Goal: Navigation & Orientation: Find specific page/section

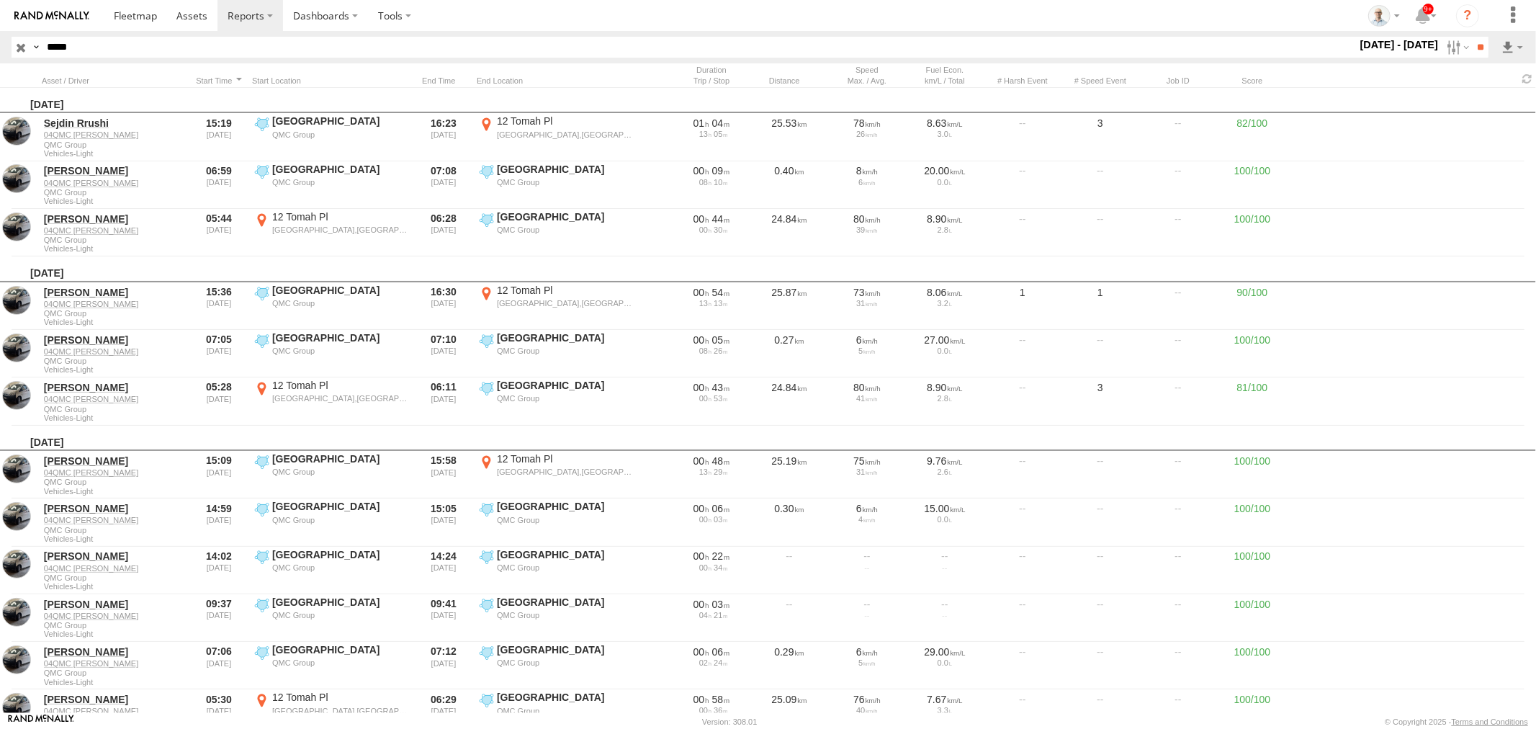
scroll to position [80, 0]
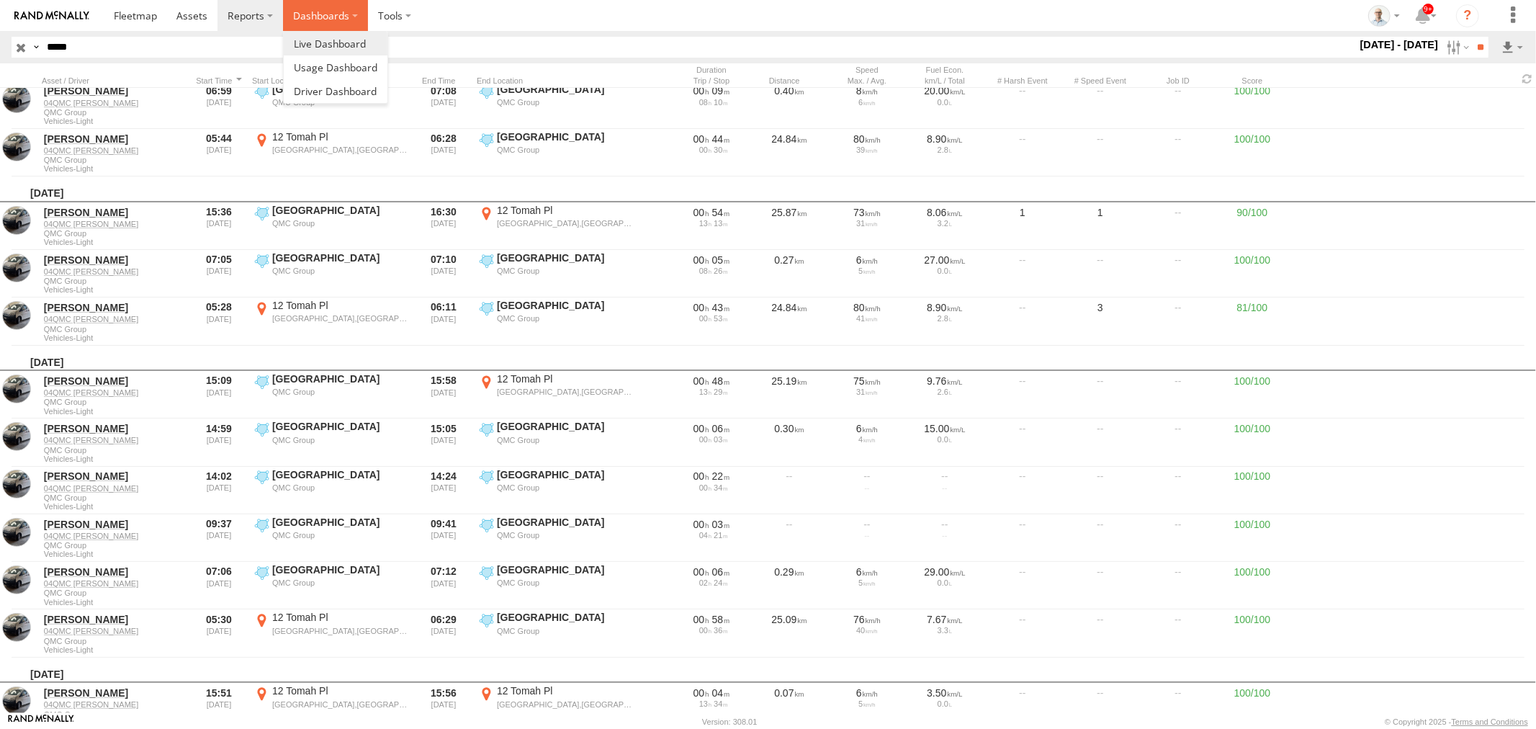
drag, startPoint x: 314, startPoint y: 13, endPoint x: 323, endPoint y: 35, distance: 23.3
click at [314, 14] on label "Dashboards" at bounding box center [325, 15] width 85 height 31
click at [327, 43] on span at bounding box center [330, 44] width 72 height 14
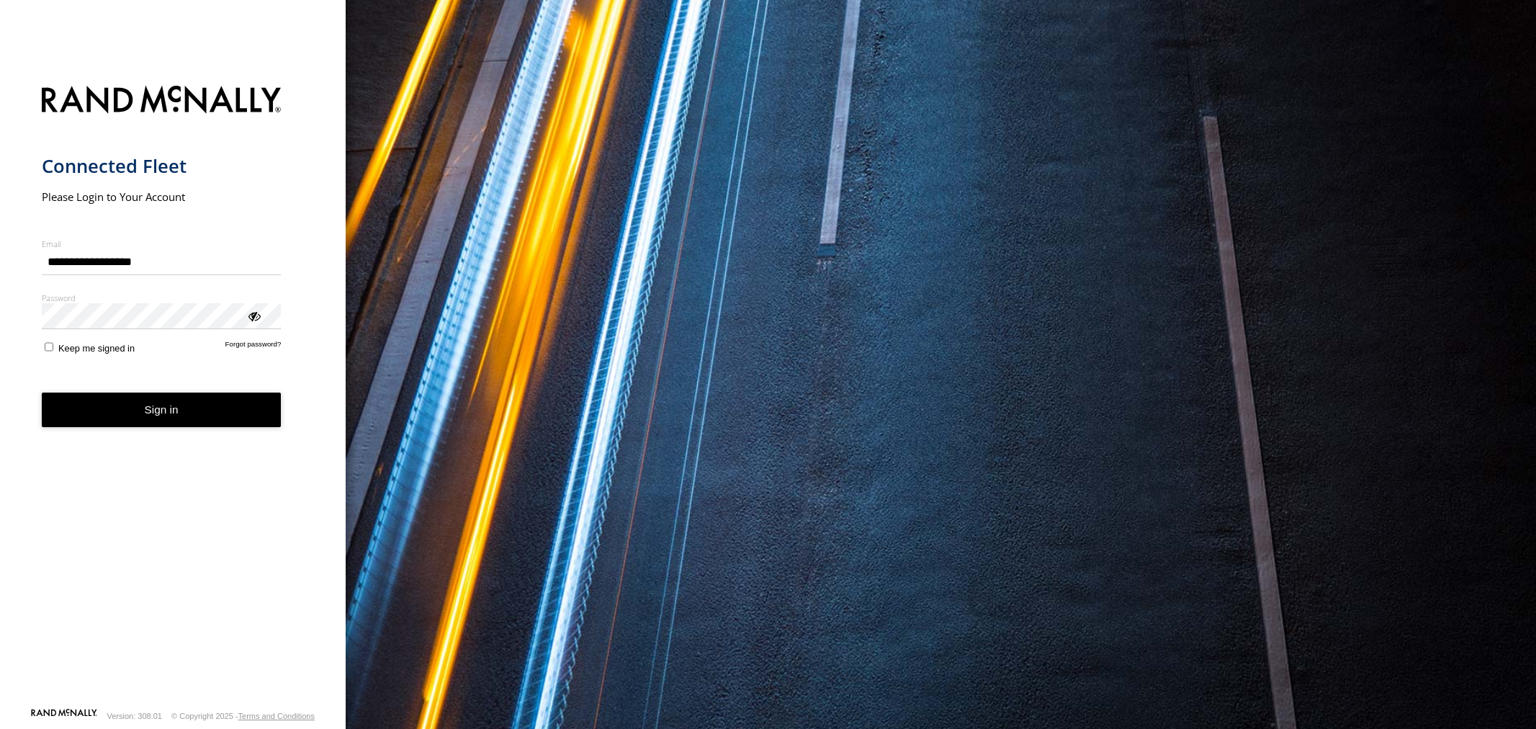
click at [260, 408] on button "Sign in" at bounding box center [162, 410] width 240 height 35
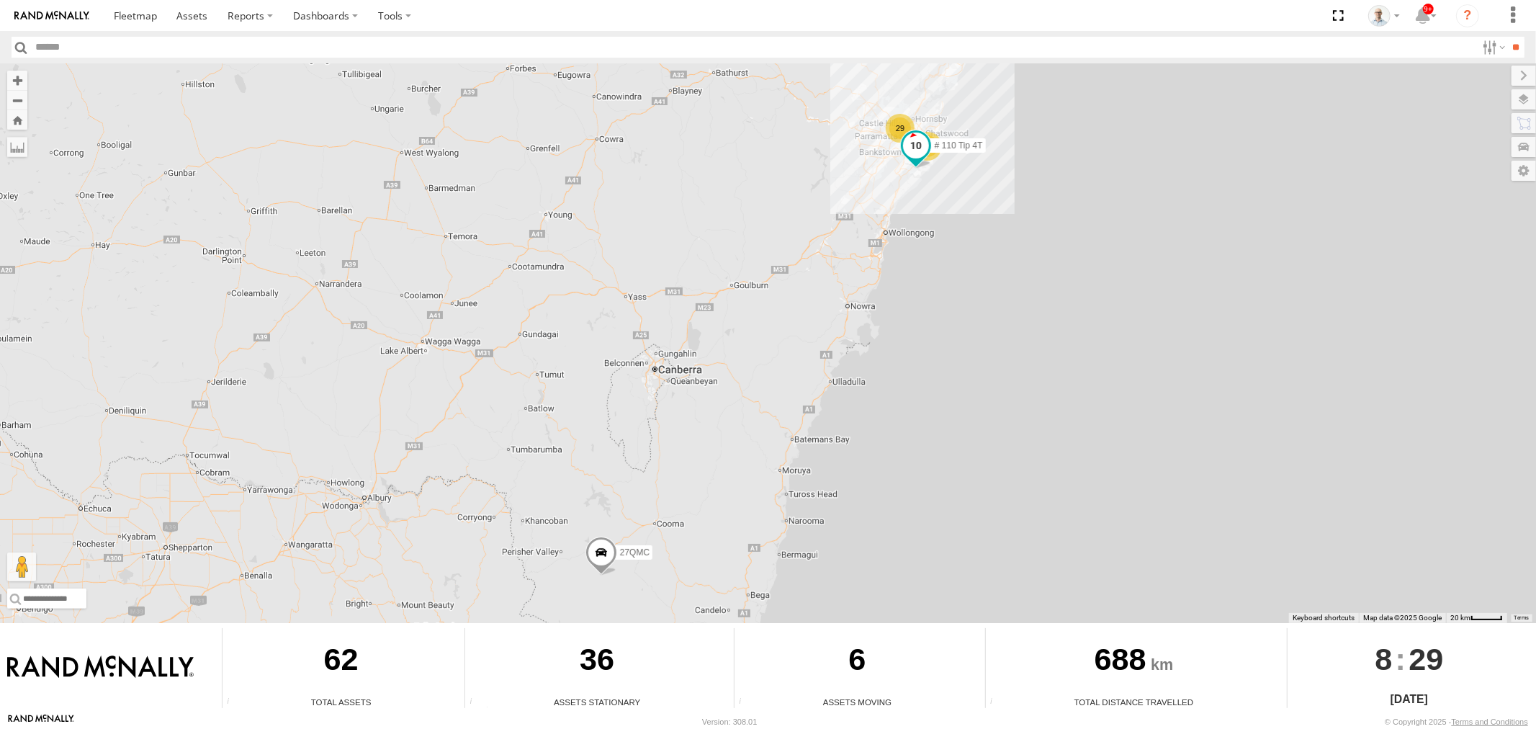
click at [900, 130] on span at bounding box center [916, 148] width 32 height 39
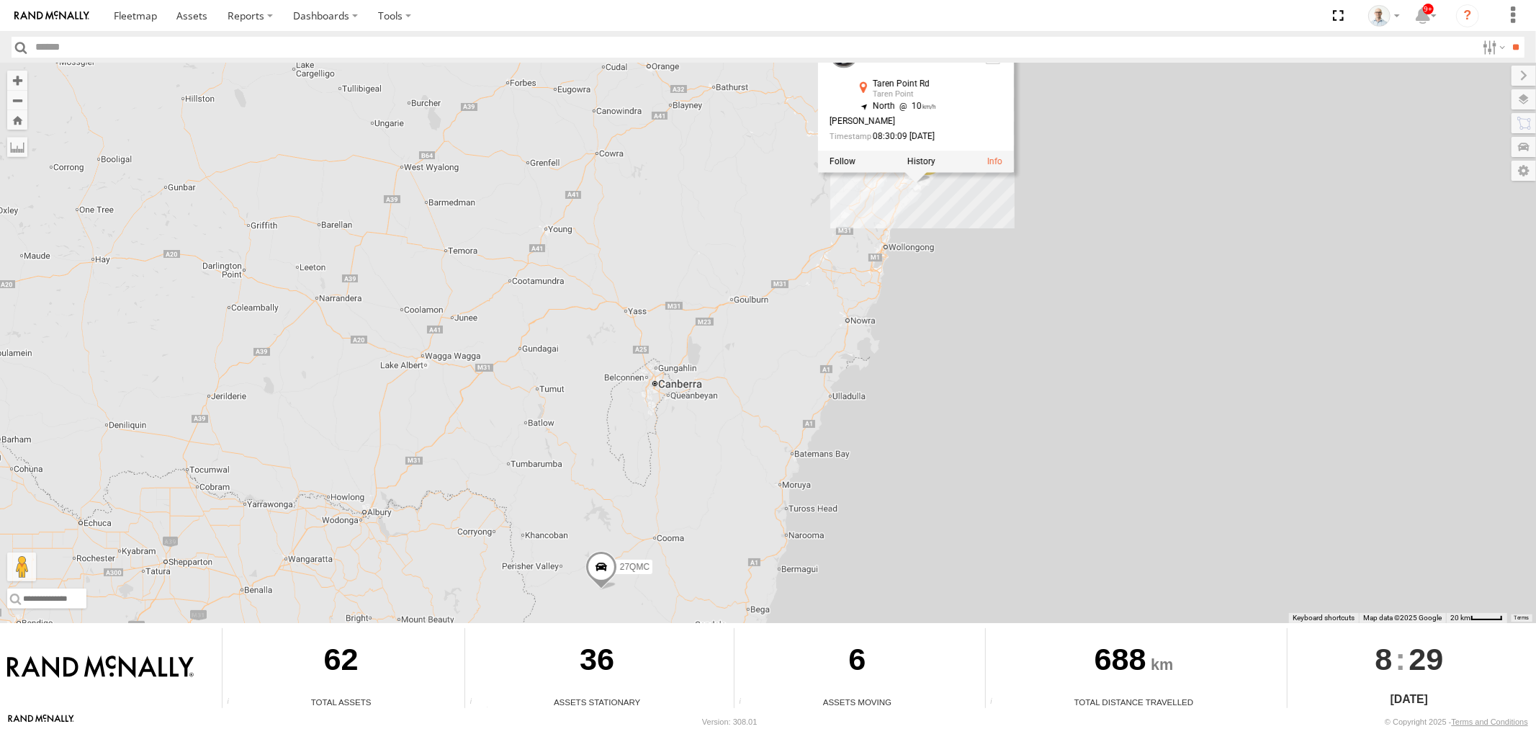
drag, startPoint x: 889, startPoint y: 206, endPoint x: 865, endPoint y: 264, distance: 62.3
click at [865, 264] on div "23 29 # 110 Tip 4T 27QMC # 110 Tip 4T Vehicles-Heavy Taren Point Rd Taren Point…" at bounding box center [768, 343] width 1536 height 560
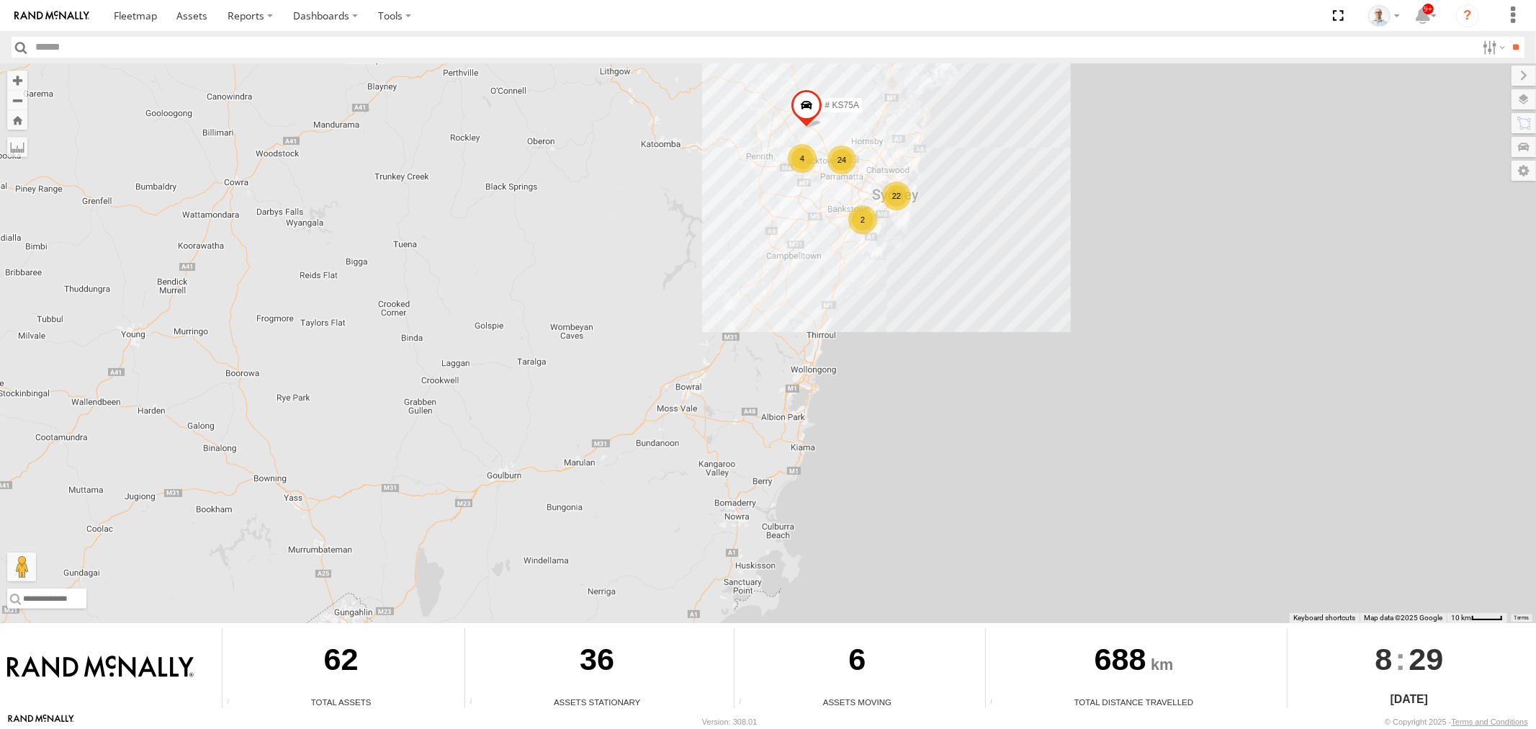
drag, startPoint x: 653, startPoint y: 248, endPoint x: 661, endPoint y: 246, distance: 8.9
click at [658, 247] on div "27QMC 22 2 24 # KS75A 4" at bounding box center [768, 343] width 1536 height 560
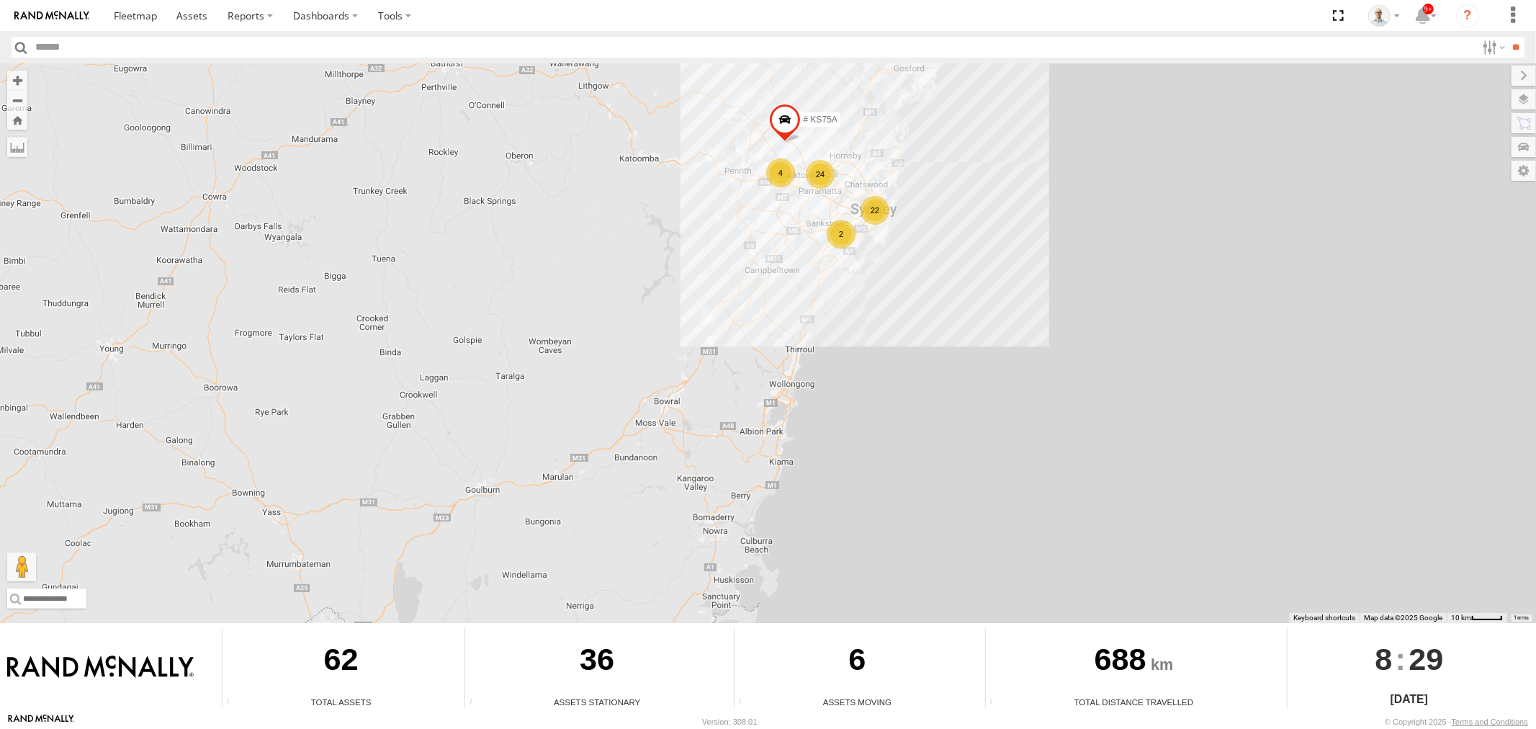
drag, startPoint x: 815, startPoint y: 211, endPoint x: 778, endPoint y: 236, distance: 44.8
click at [778, 236] on div "27QMC 22 2 24 # KS75A 4" at bounding box center [768, 343] width 1536 height 560
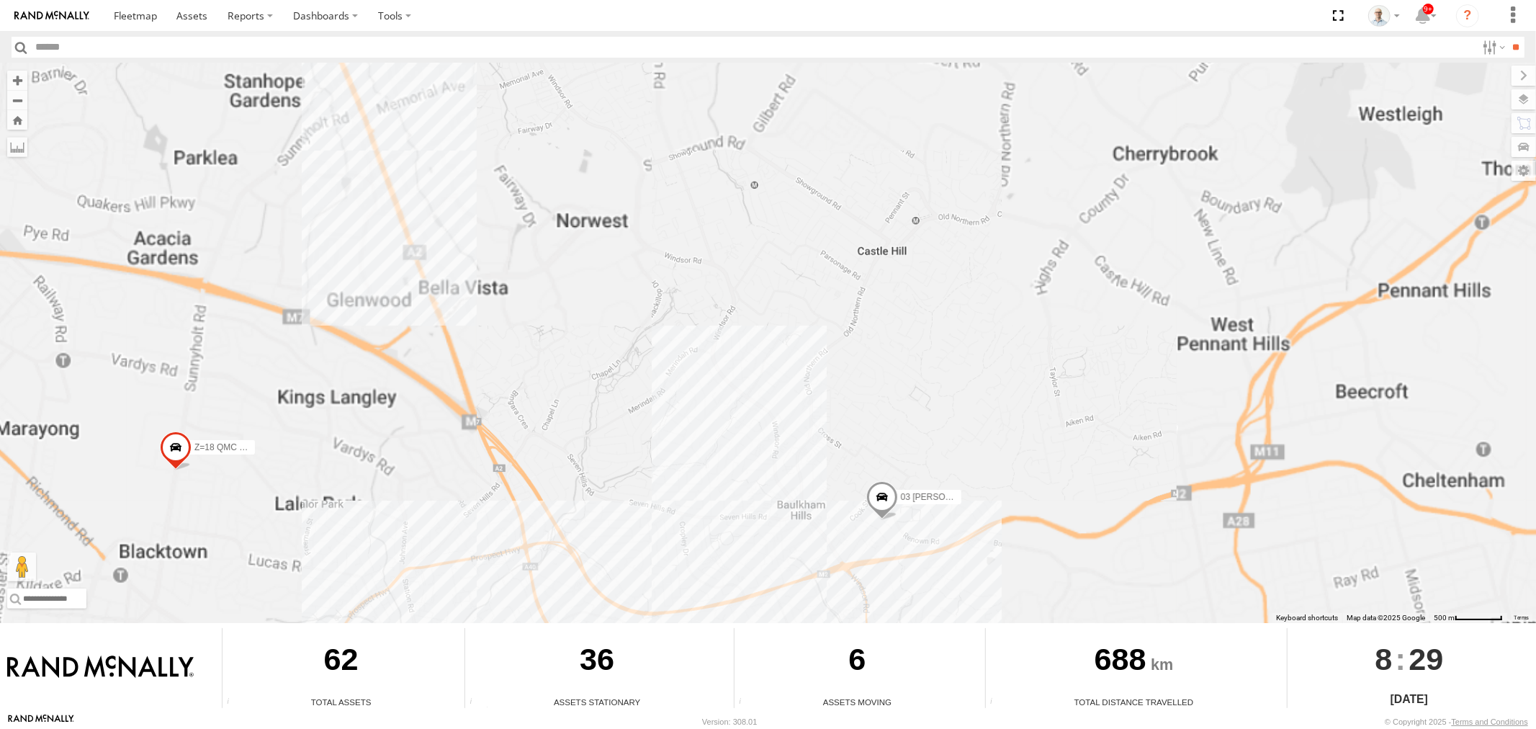
click at [441, 248] on div "27QMC # KS75A 08QMC Mostafa 19QMC Workshop Z=18 QMC Written off # 108 Hino 3T #…" at bounding box center [768, 343] width 1536 height 560
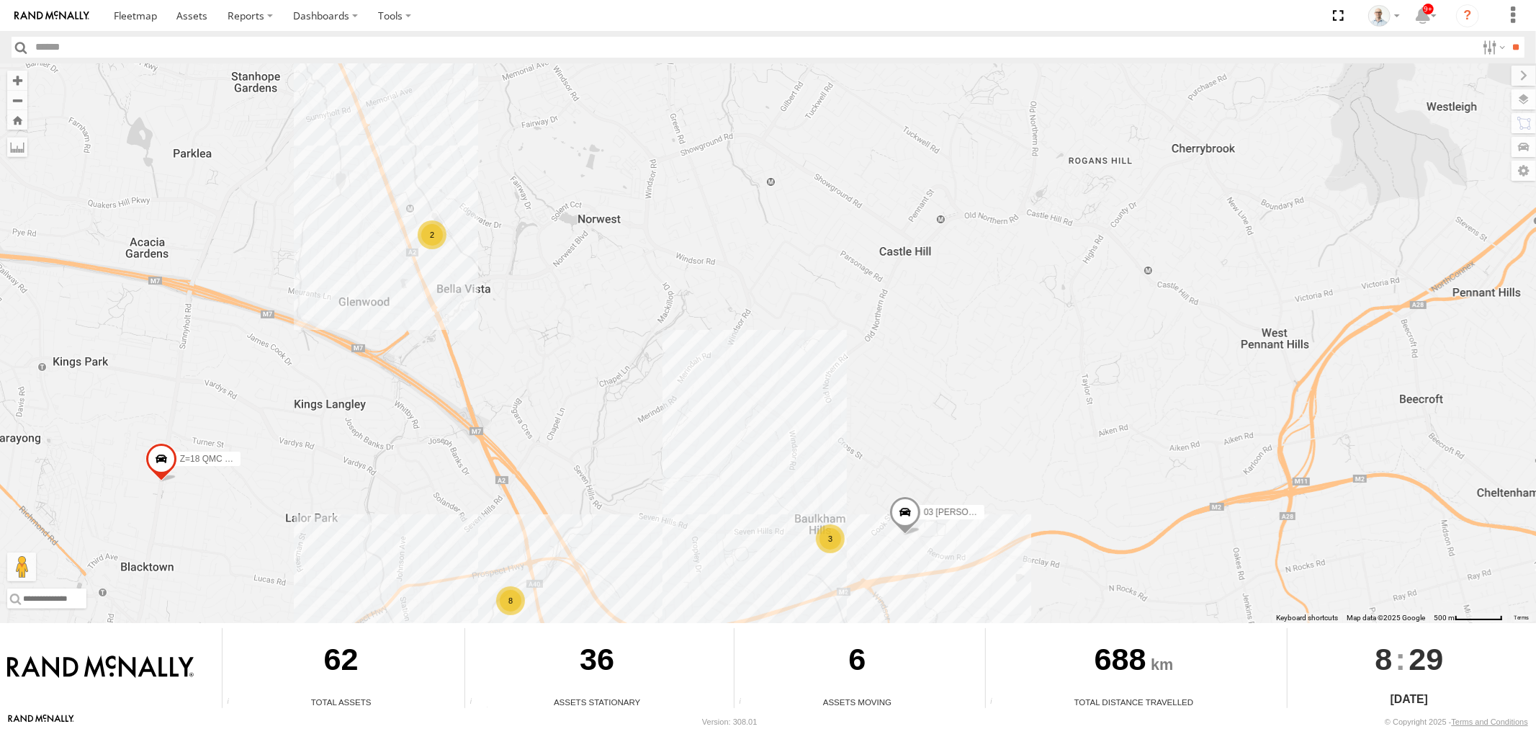
click at [436, 240] on div "2" at bounding box center [432, 234] width 29 height 29
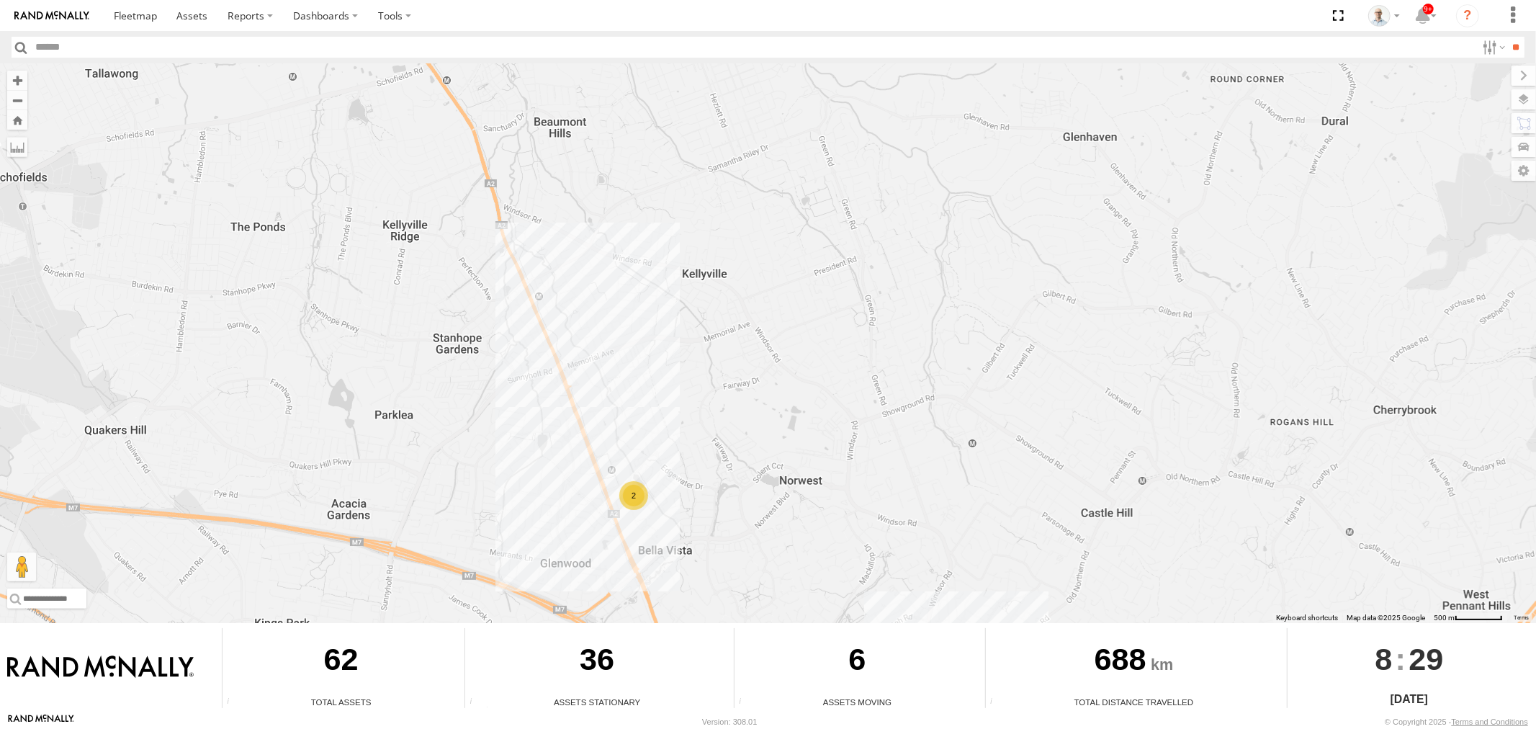
drag, startPoint x: 794, startPoint y: 528, endPoint x: 1010, endPoint y: 318, distance: 301.0
click at [1003, 322] on div "27QMC # KS75A 08QMC Mostafa 19QMC Workshop Z=18 QMC Written off # 108 Hino 3T #…" at bounding box center [768, 343] width 1536 height 560
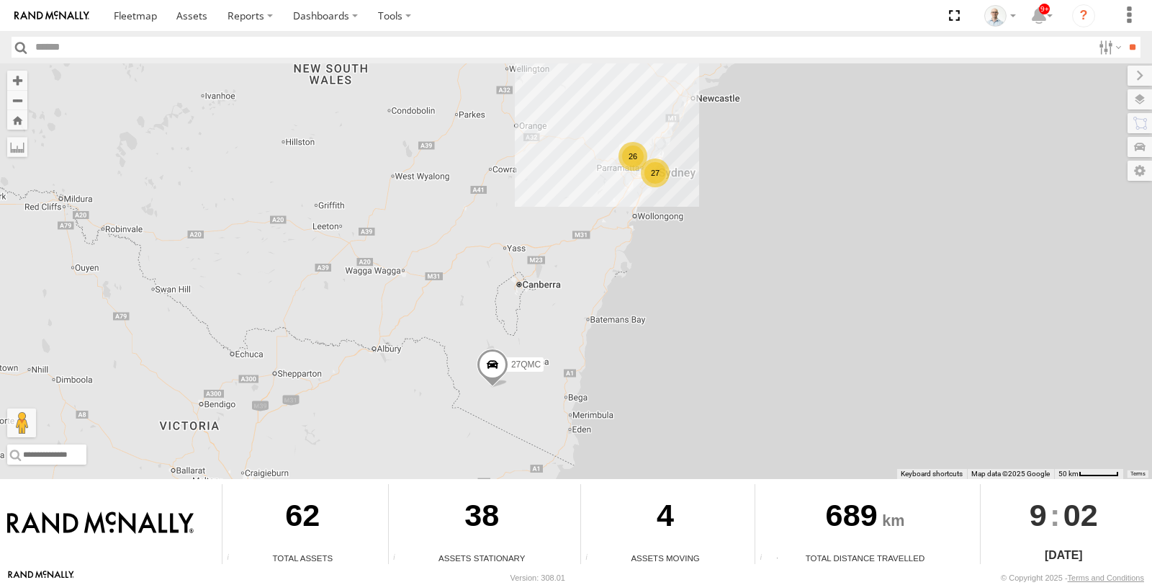
click at [635, 159] on div "26" at bounding box center [633, 156] width 29 height 29
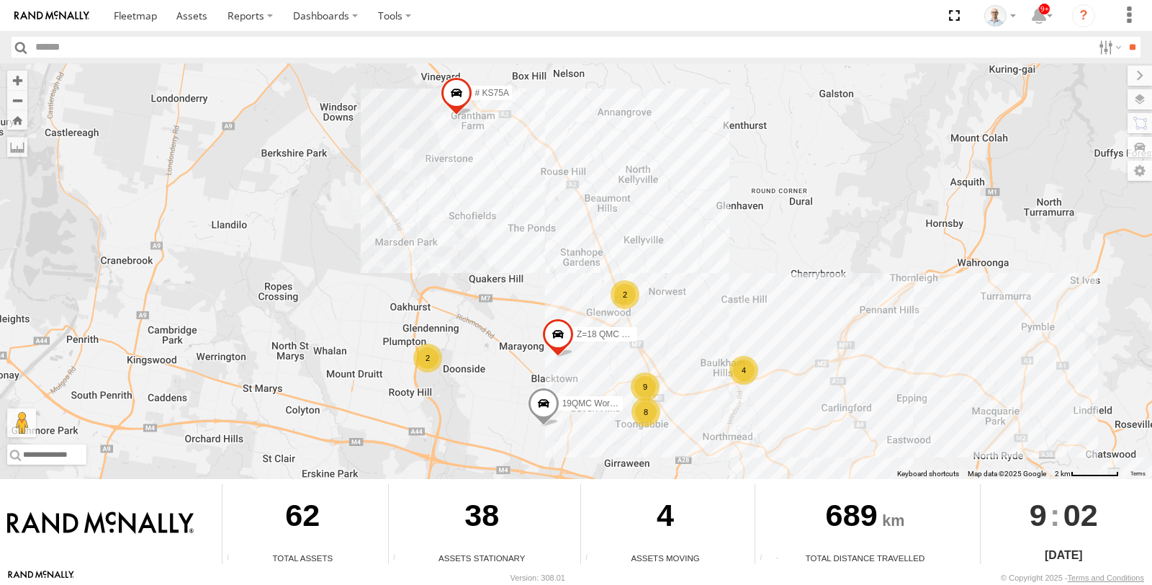
click at [619, 299] on div "2" at bounding box center [625, 294] width 29 height 29
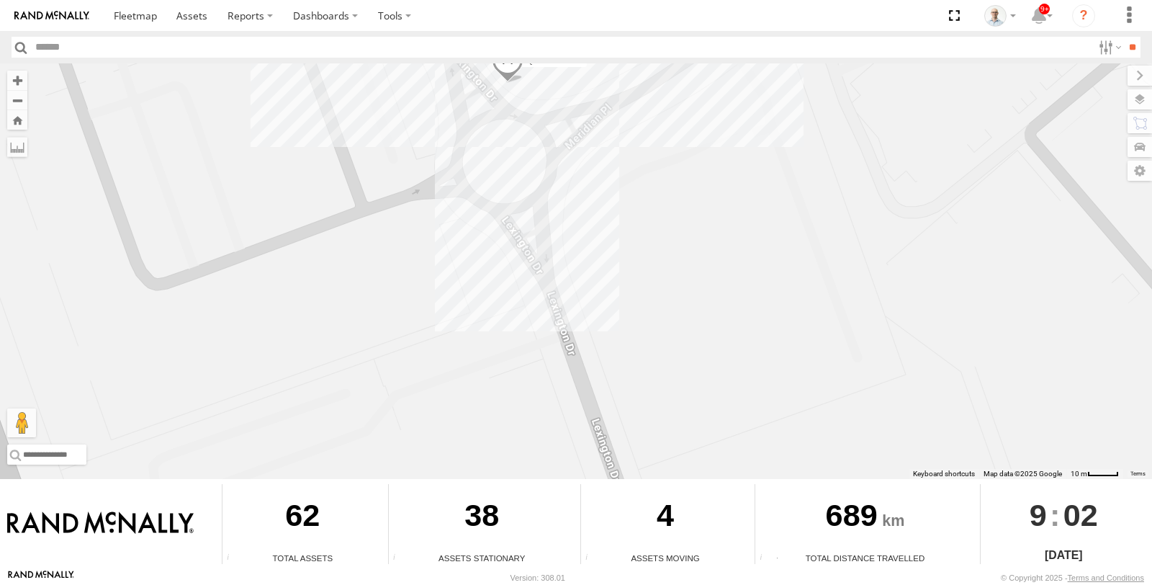
drag, startPoint x: 721, startPoint y: 360, endPoint x: 699, endPoint y: 59, distance: 301.9
click at [699, 59] on body "?" at bounding box center [576, 292] width 1152 height 585
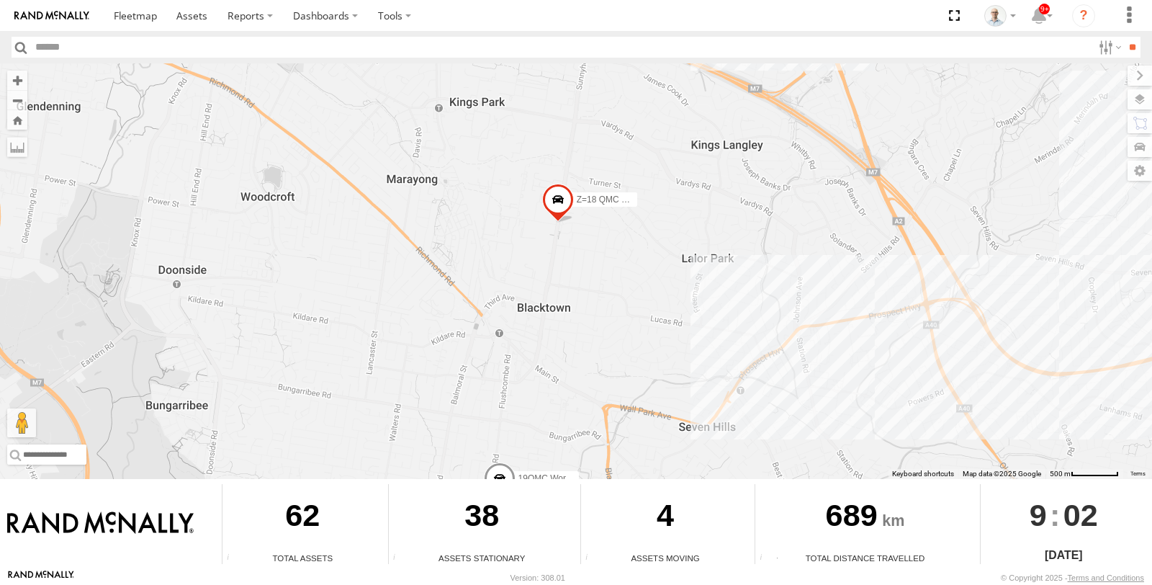
drag, startPoint x: 243, startPoint y: 331, endPoint x: 773, endPoint y: 111, distance: 574.1
click at [773, 111] on div "27QMC # KS75A 19QMC Workshop Z=18 QMC Written off 03 Jayden 3 2" at bounding box center [576, 271] width 1152 height 416
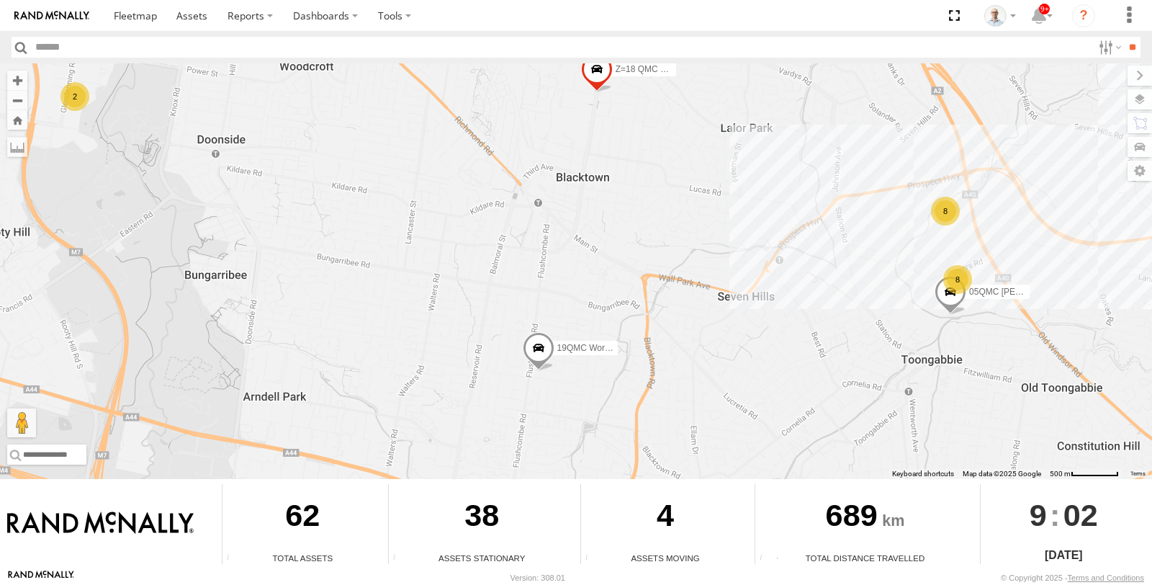
drag, startPoint x: 679, startPoint y: 313, endPoint x: 724, endPoint y: 101, distance: 217.3
click at [724, 101] on div "27QMC # KS75A 19QMC Workshop Z=18 QMC Written off 03 Jayden 3 2 8 2 8 05QMC Jac…" at bounding box center [576, 271] width 1152 height 416
